Goal: Task Accomplishment & Management: Use online tool/utility

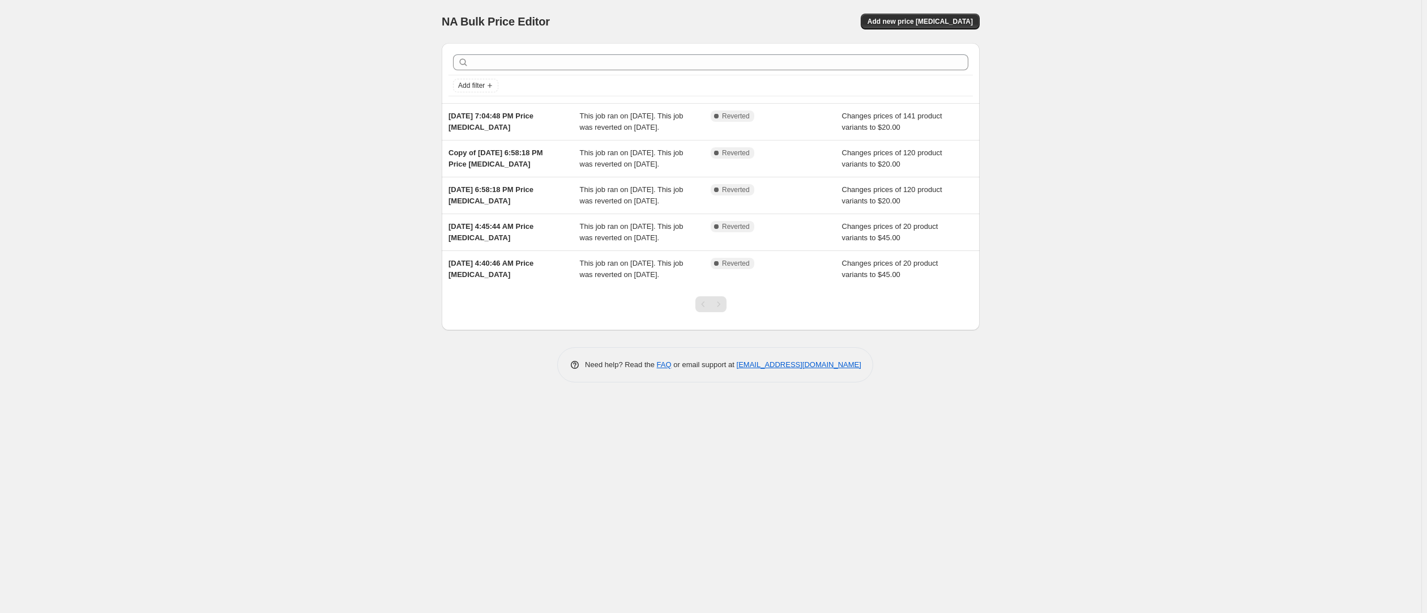
click at [707, 312] on div "Pagination" at bounding box center [703, 304] width 16 height 16
click at [718, 312] on div "Pagination" at bounding box center [719, 304] width 16 height 16
click at [912, 20] on span "Add new price [MEDICAL_DATA]" at bounding box center [920, 21] width 105 height 9
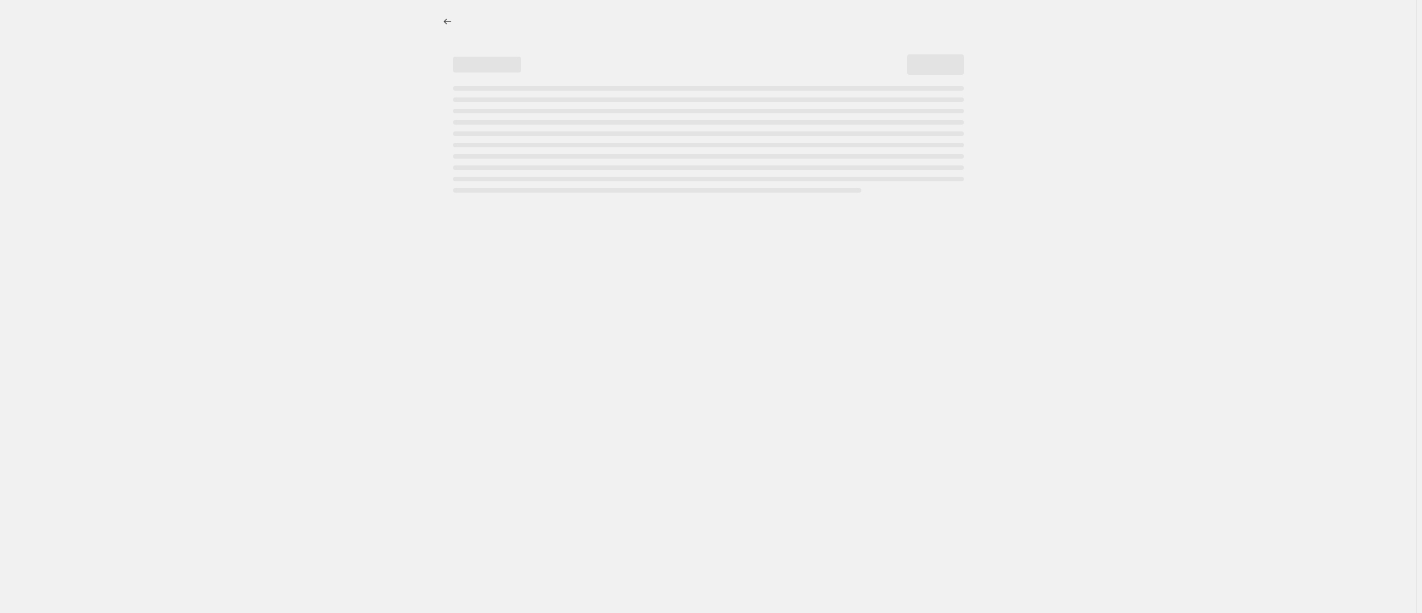
select select "percentage"
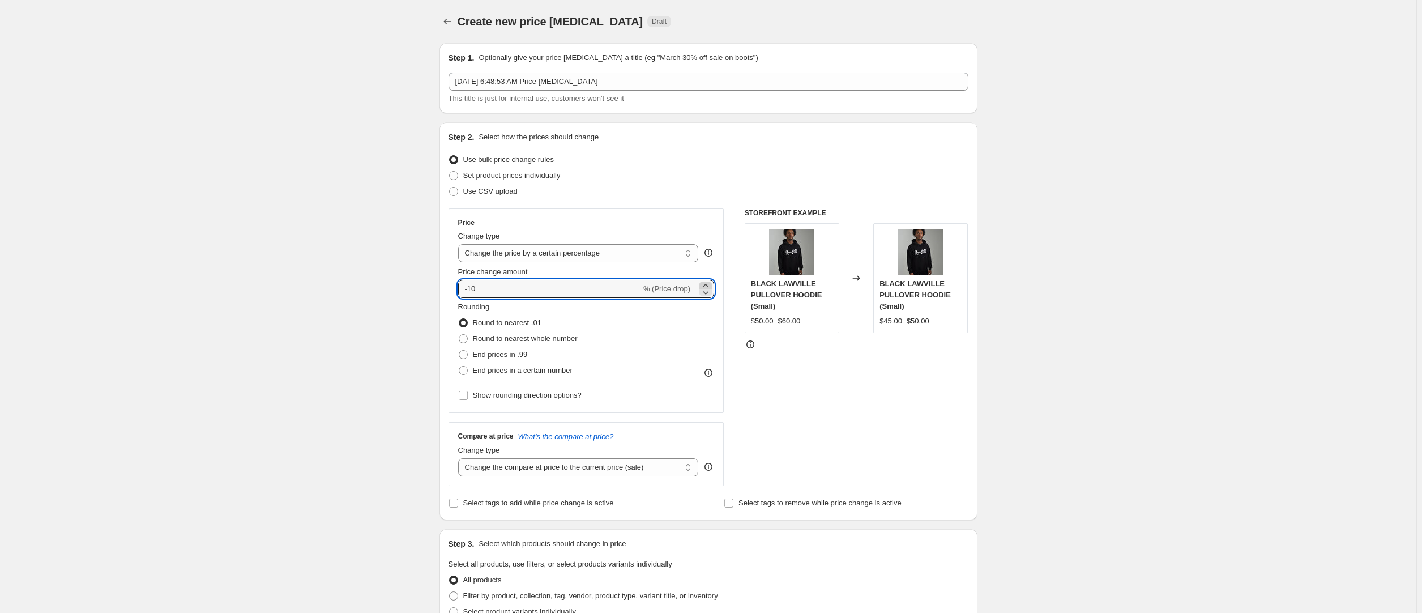
click at [702, 281] on icon at bounding box center [705, 285] width 11 height 11
click at [706, 281] on icon at bounding box center [705, 285] width 11 height 11
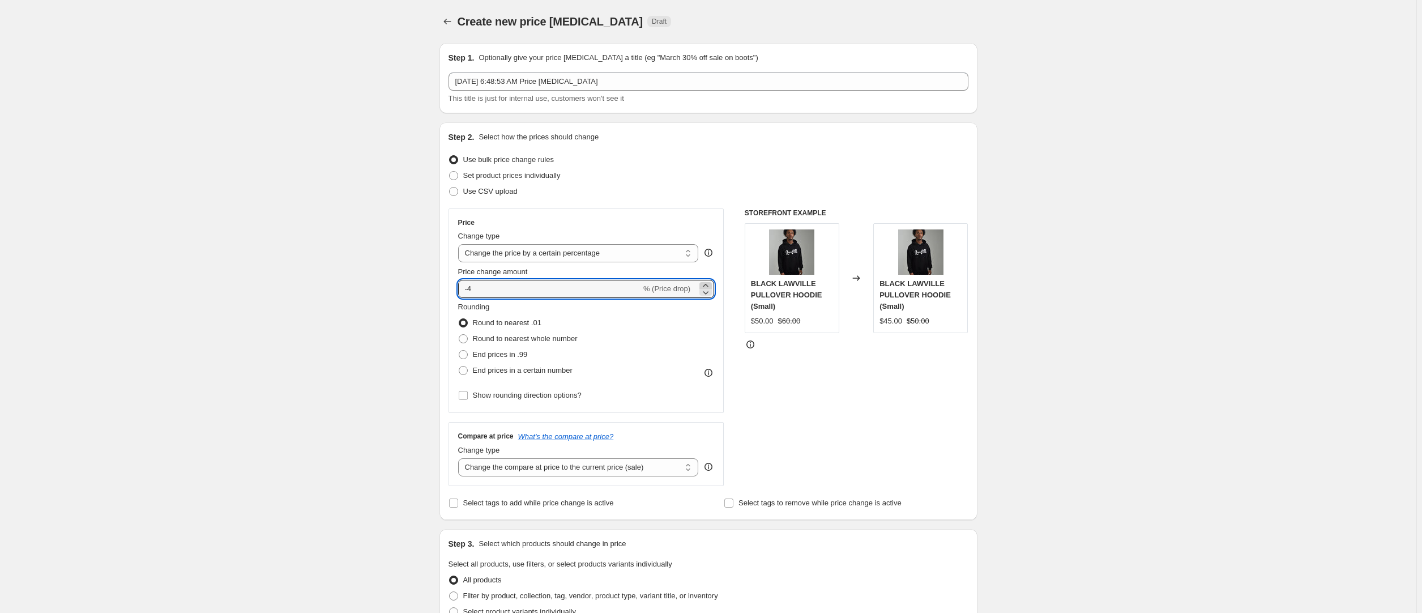
click at [706, 281] on icon at bounding box center [705, 285] width 11 height 11
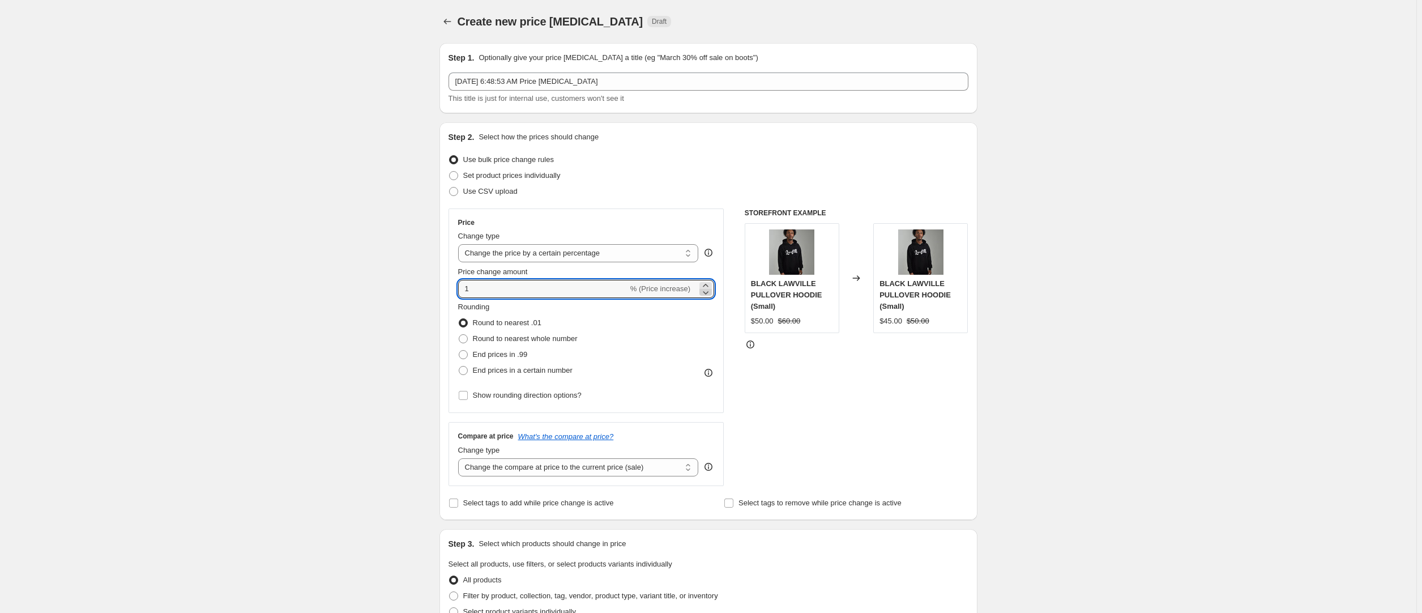
click at [711, 289] on icon at bounding box center [705, 292] width 11 height 11
type input "0"
click at [605, 249] on select "Change the price to a certain amount Change the price by a certain amount Chang…" at bounding box center [578, 253] width 241 height 18
select select "to"
click at [460, 244] on select "Change the price to a certain amount Change the price by a certain amount Chang…" at bounding box center [578, 253] width 241 height 18
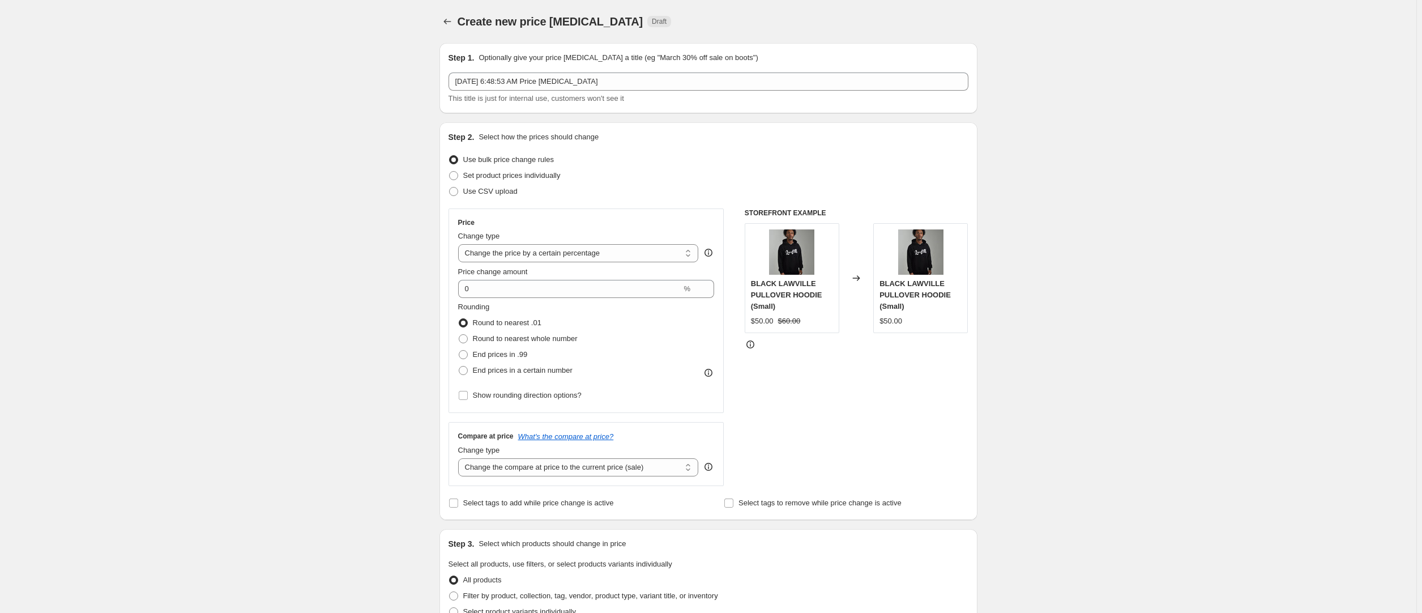
type input "80.00"
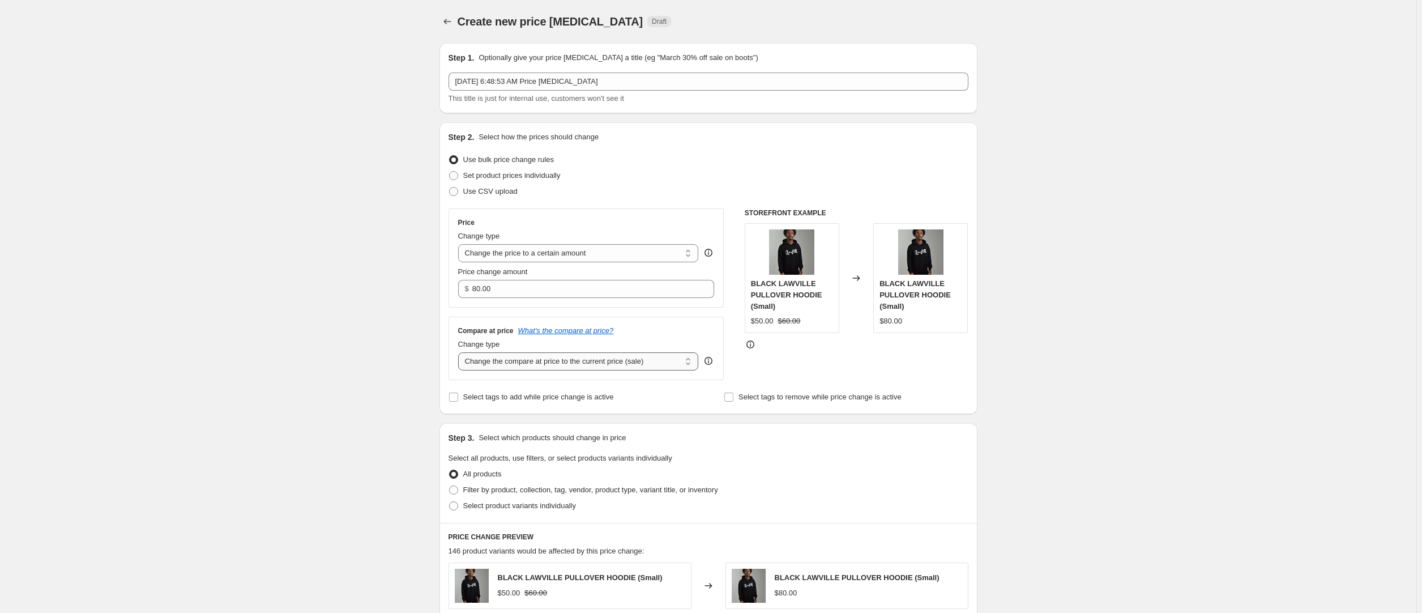
click at [616, 361] on select "Change the compare at price to the current price (sale) Change the compare at p…" at bounding box center [578, 361] width 241 height 18
select select "no_change"
click at [460, 352] on select "Change the compare at price to the current price (sale) Change the compare at p…" at bounding box center [578, 361] width 241 height 18
click at [562, 366] on select "Change the compare at price to the current price (sale) Change the compare at p…" at bounding box center [578, 361] width 241 height 18
click at [772, 388] on div "Step 2. Select how the prices should change Use bulk price change rules Set pro…" at bounding box center [709, 268] width 520 height 274
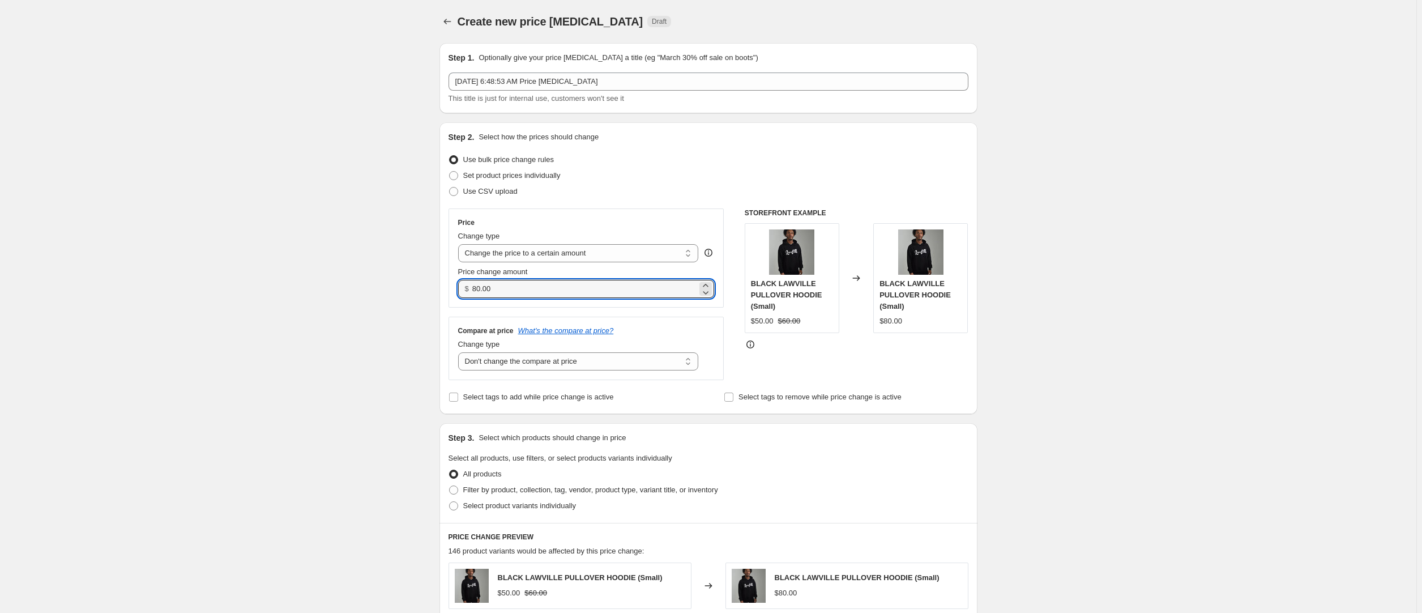
drag, startPoint x: 603, startPoint y: 292, endPoint x: 417, endPoint y: 281, distance: 186.1
click at [417, 281] on div "Create new price [MEDICAL_DATA]. This page is ready Create new price [MEDICAL_D…" at bounding box center [708, 513] width 1416 height 1027
type input "6"
type input "59.99"
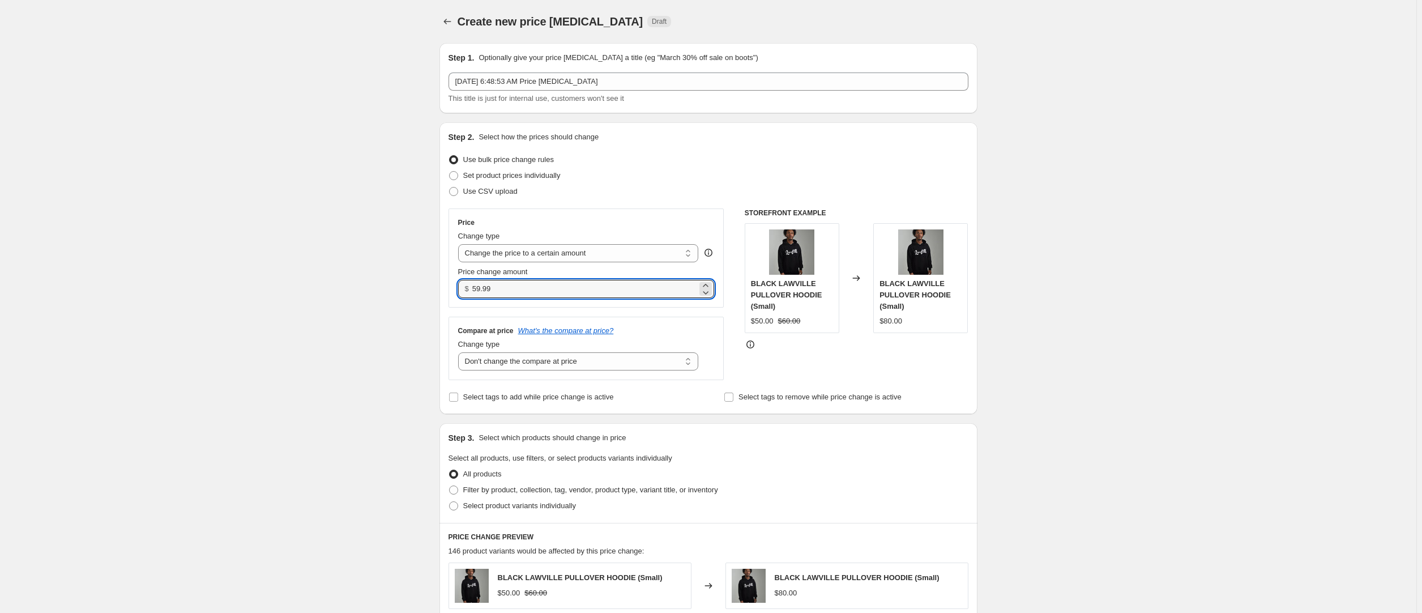
click at [809, 344] on div at bounding box center [857, 344] width 224 height 11
click at [558, 359] on select "Change the compare at price to the current price (sale) Change the compare at p…" at bounding box center [578, 361] width 241 height 18
select select "remove"
click at [460, 352] on select "Change the compare at price to the current price (sale) Change the compare at p…" at bounding box center [578, 361] width 241 height 18
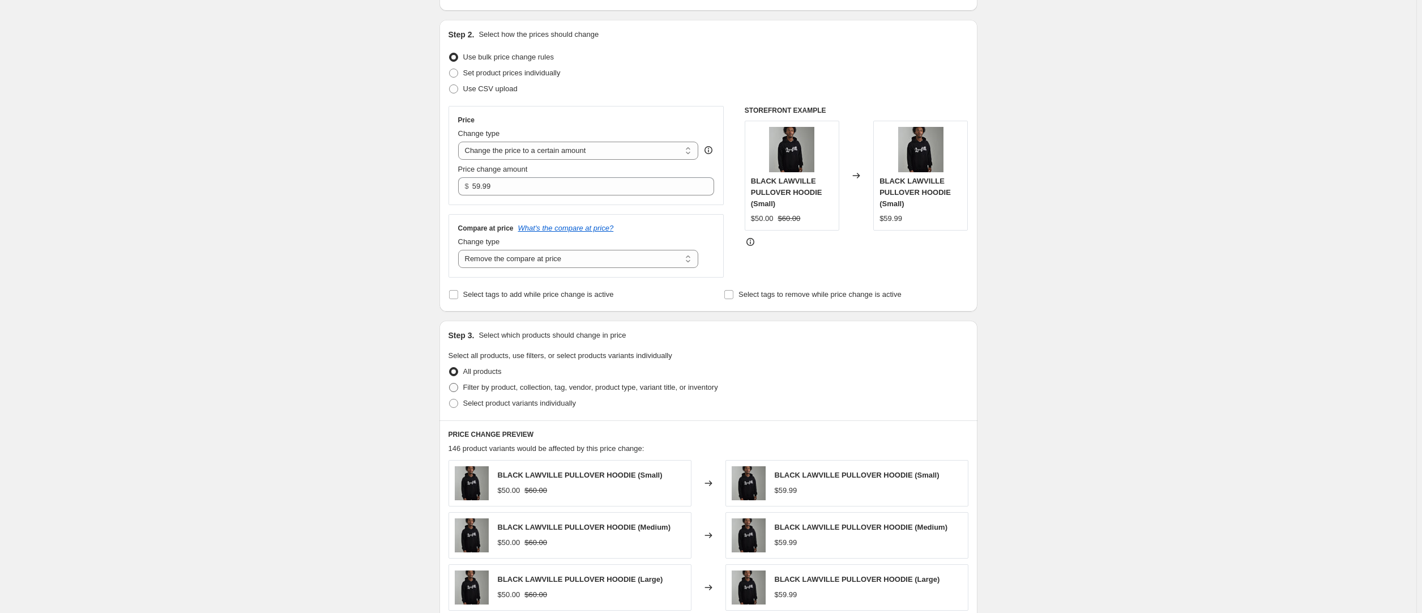
click at [524, 390] on span "Filter by product, collection, tag, vendor, product type, variant title, or inv…" at bounding box center [590, 387] width 255 height 8
click at [450, 383] on input "Filter by product, collection, tag, vendor, product type, variant title, or inv…" at bounding box center [449, 383] width 1 height 1
radio input "true"
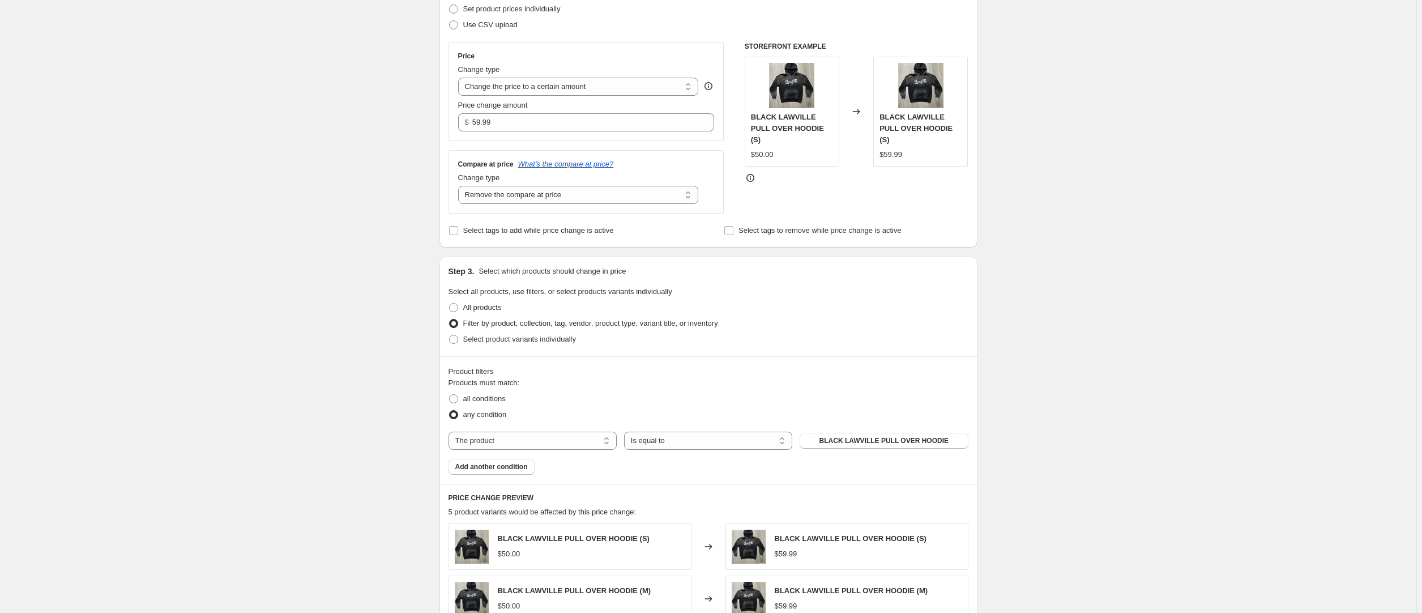
scroll to position [257, 0]
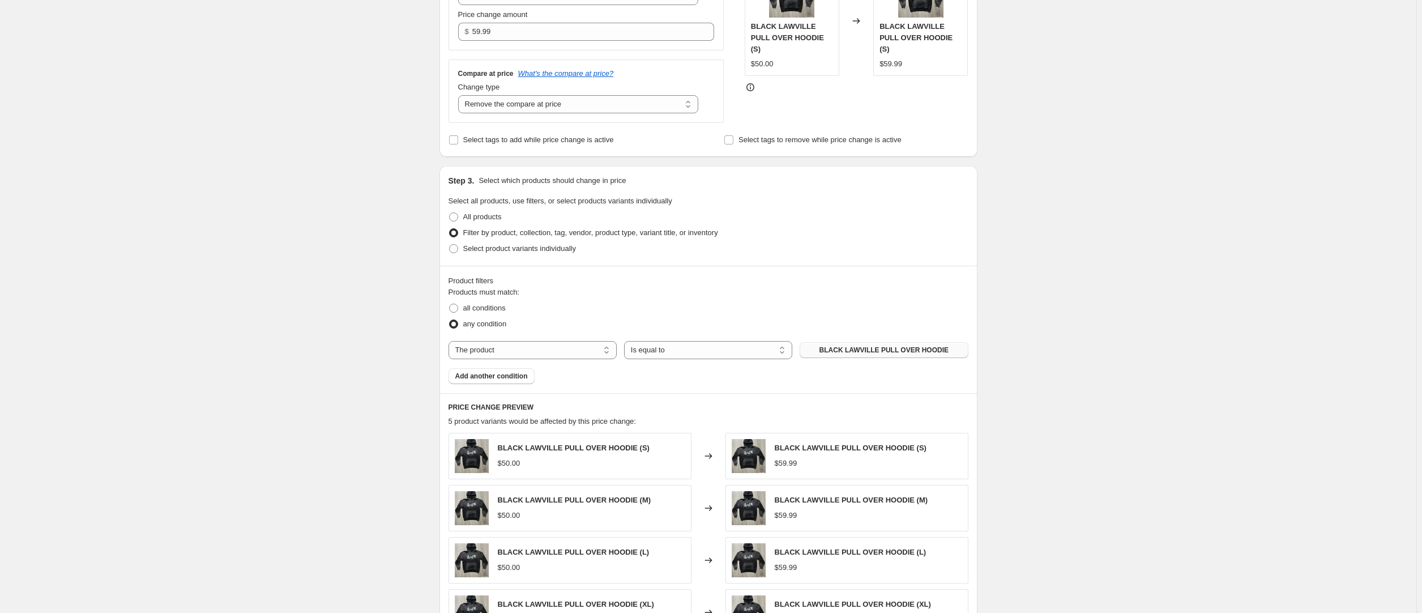
click at [846, 343] on button "BLACK LAWVILLE PULL OVER HOODIE" at bounding box center [884, 350] width 168 height 16
click at [555, 353] on select "The product The product's collection The product's tag The product's vendor The…" at bounding box center [533, 350] width 168 height 18
select select "collection"
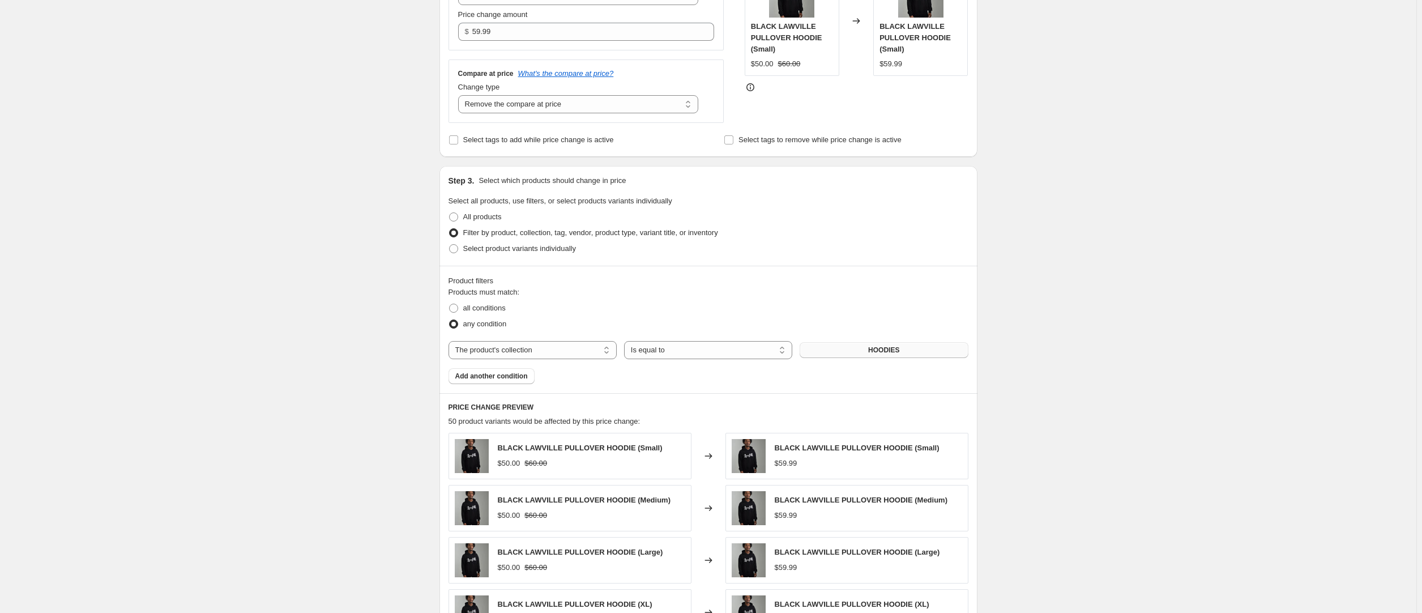
click at [831, 353] on button "HOODIES" at bounding box center [884, 350] width 168 height 16
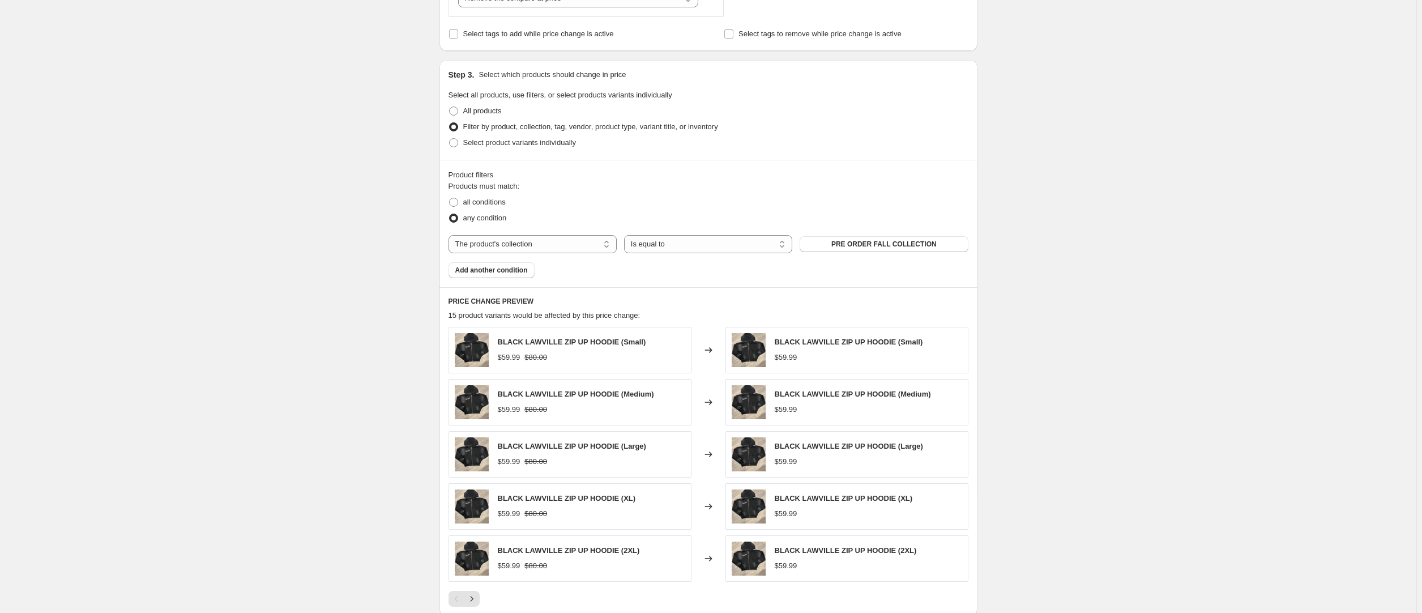
scroll to position [540, 0]
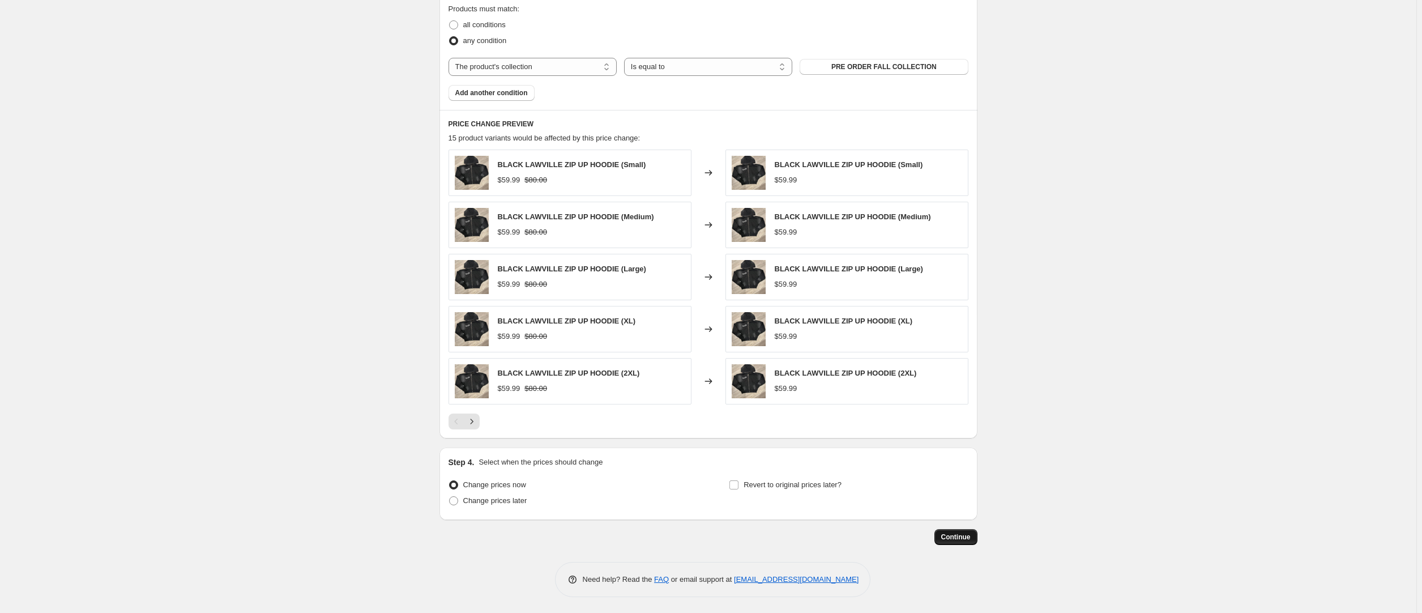
click at [942, 531] on button "Continue" at bounding box center [955, 537] width 43 height 16
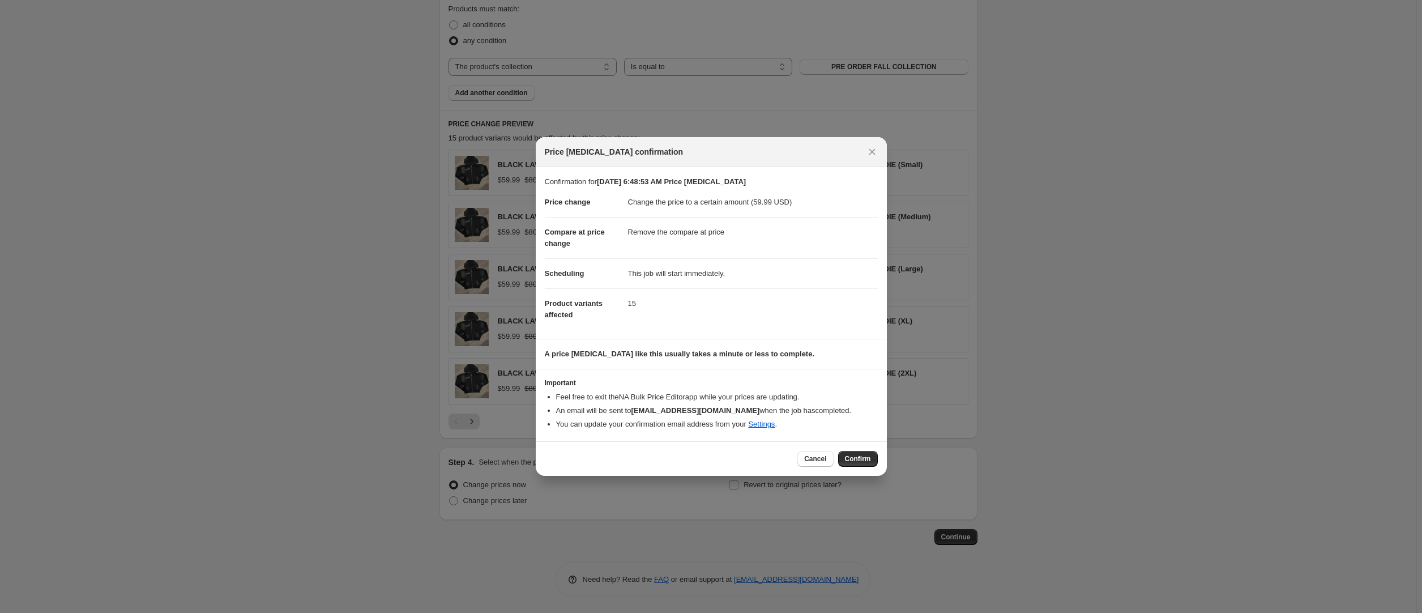
click at [861, 467] on div "Cancel Confirm" at bounding box center [711, 458] width 351 height 35
click at [861, 463] on span "Confirm" at bounding box center [858, 458] width 26 height 9
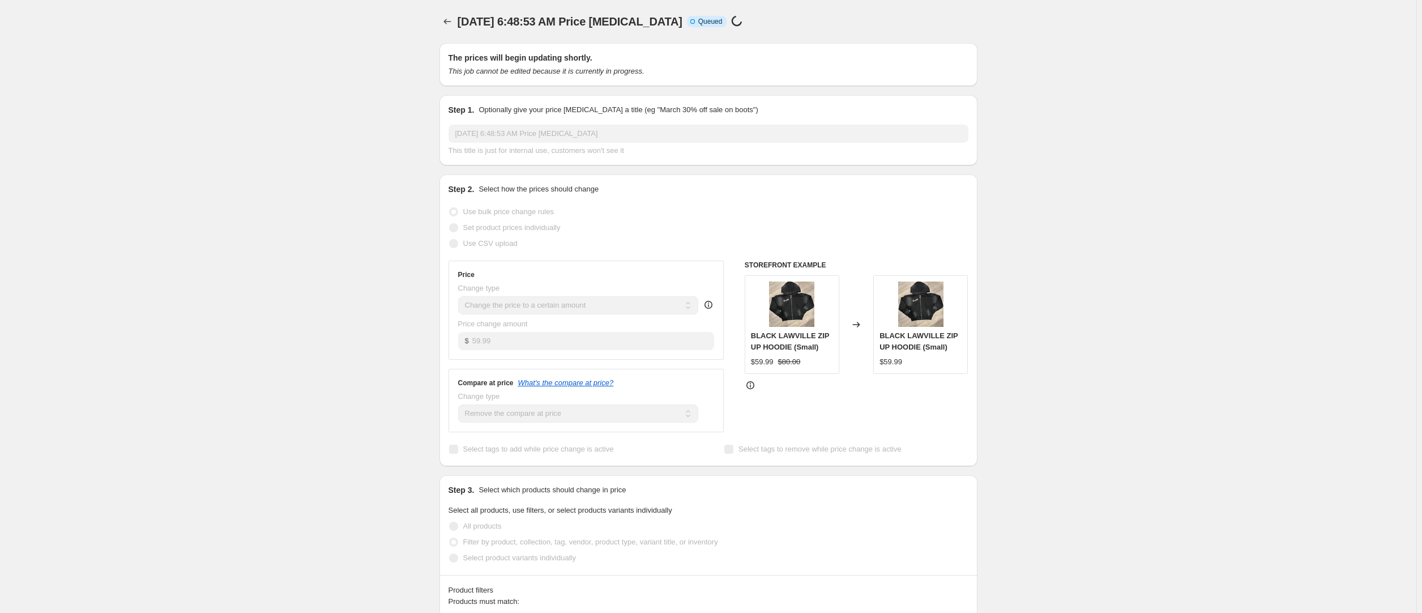
select select "remove"
select select "collection"
